Goal: Task Accomplishment & Management: Manage account settings

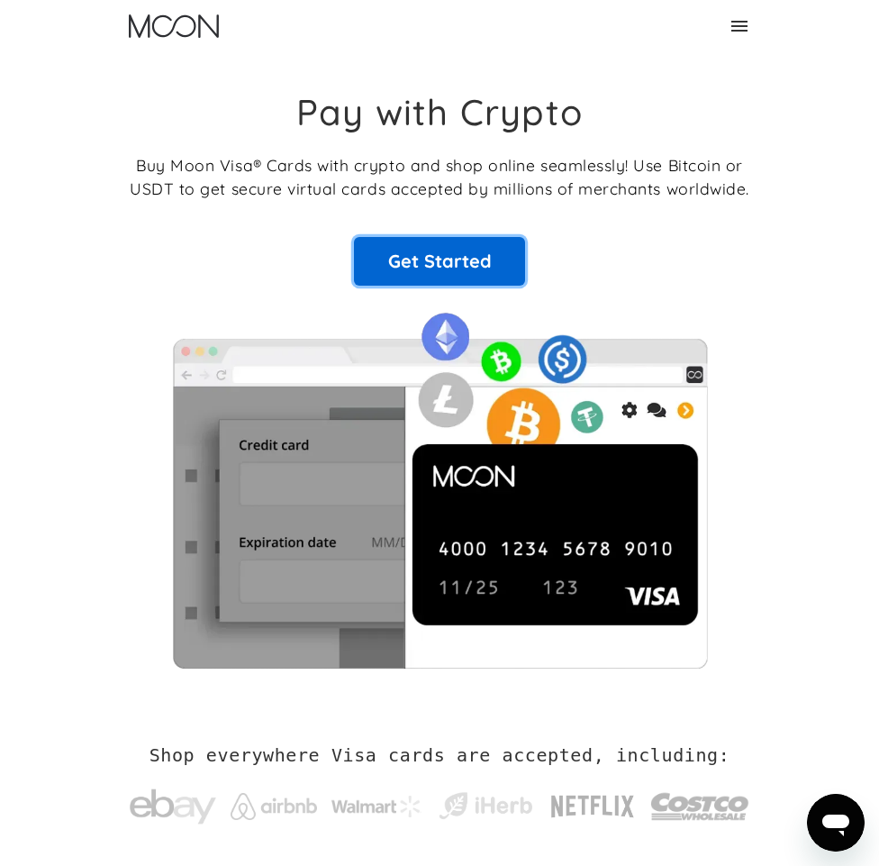
click at [432, 258] on link "Get Started" at bounding box center [439, 261] width 171 height 49
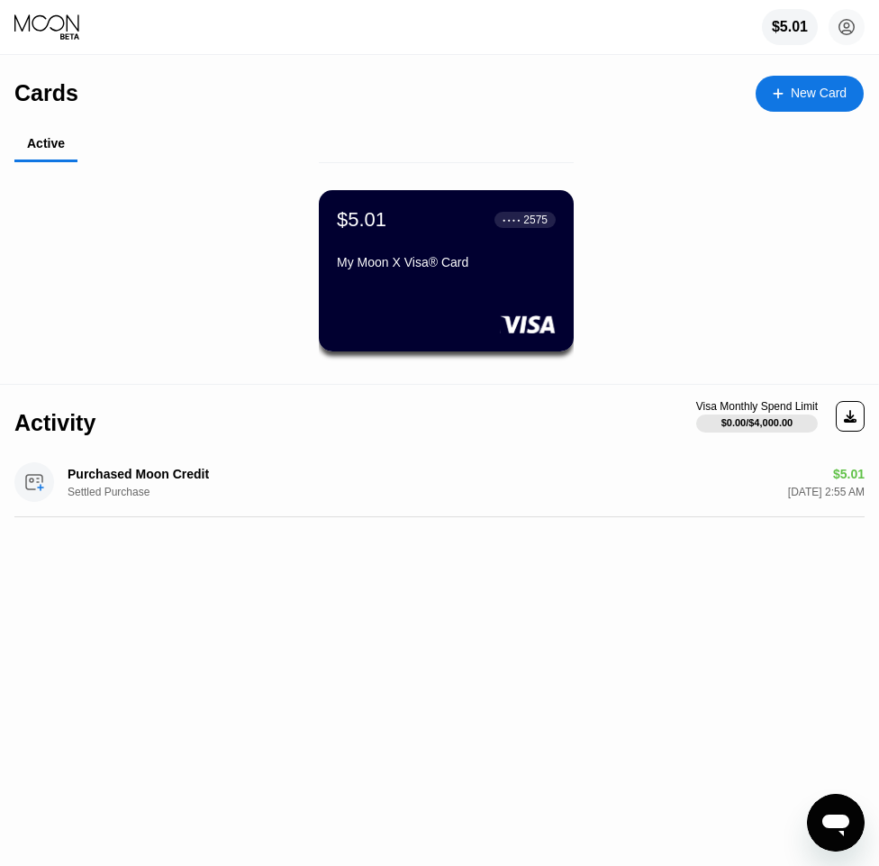
click at [445, 279] on div "$5.01 ● ● ● ● 2575 My Moon X Visa® Card" at bounding box center [446, 270] width 255 height 161
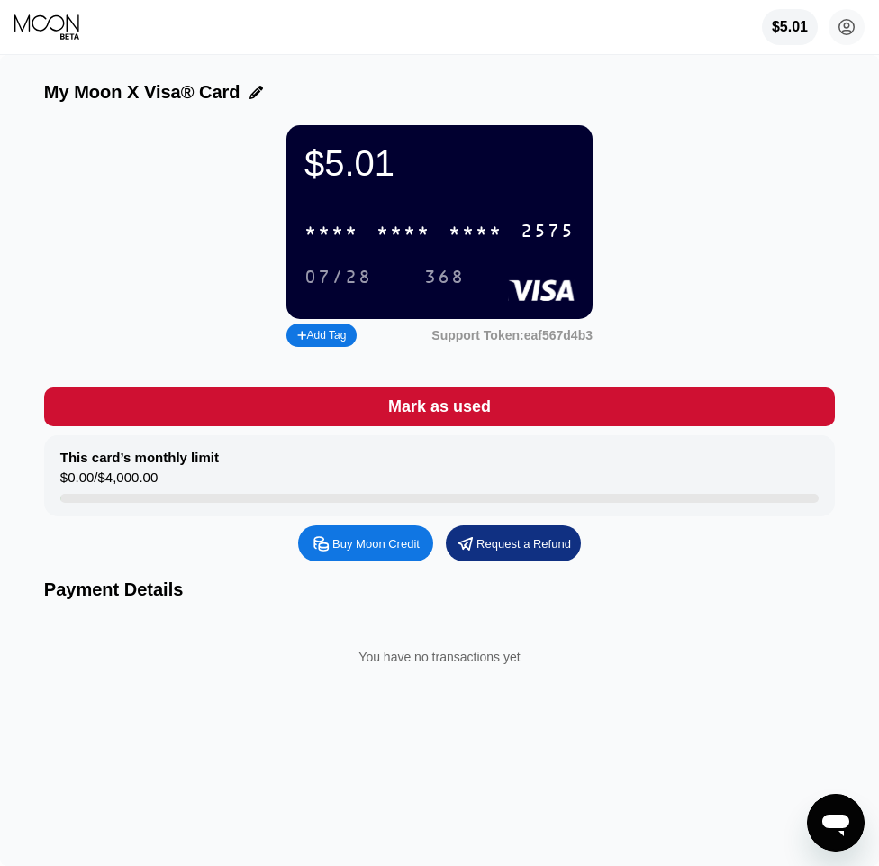
click at [493, 240] on div "* * * *" at bounding box center [476, 232] width 54 height 21
click at [328, 278] on div "07/28" at bounding box center [339, 278] width 68 height 21
click at [448, 234] on div "[CREDIT_CARD_NUMBER]" at bounding box center [440, 231] width 292 height 37
click at [424, 268] on div "368" at bounding box center [444, 278] width 41 height 21
click at [525, 222] on div "2575" at bounding box center [548, 232] width 54 height 21
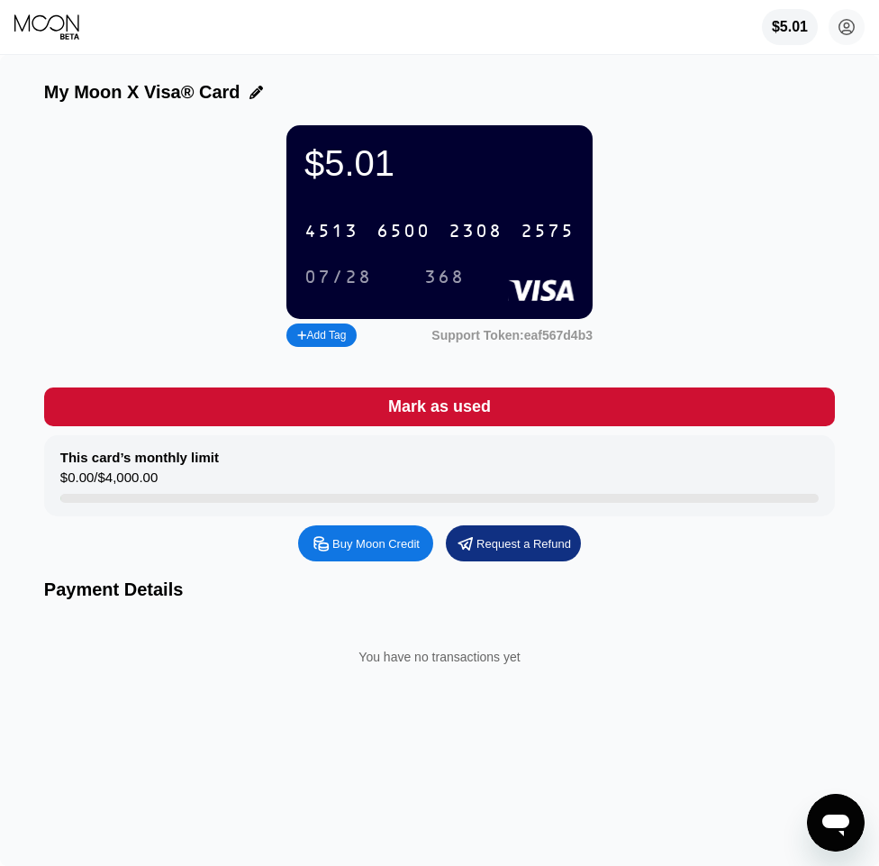
click at [331, 276] on div "07/28" at bounding box center [339, 278] width 68 height 21
click at [438, 277] on div "368" at bounding box center [444, 278] width 41 height 21
click at [461, 241] on div "2308" at bounding box center [476, 232] width 54 height 21
click at [440, 273] on div "368" at bounding box center [444, 278] width 41 height 21
click at [543, 226] on div "2575" at bounding box center [548, 232] width 54 height 21
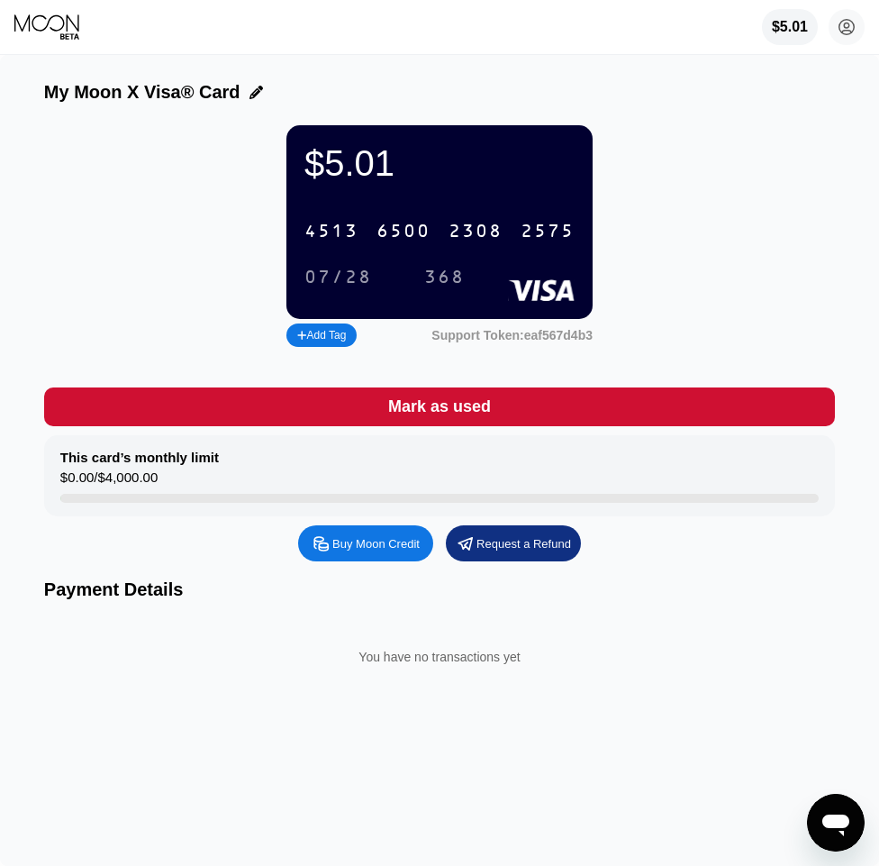
click at [465, 234] on div "2308" at bounding box center [476, 232] width 54 height 21
click at [337, 278] on div "07/28" at bounding box center [339, 278] width 68 height 21
click at [531, 224] on div "2575" at bounding box center [548, 232] width 54 height 21
click at [481, 230] on div "2308" at bounding box center [476, 232] width 54 height 21
click at [392, 223] on div "* * * *" at bounding box center [404, 232] width 54 height 21
